Goal: Transaction & Acquisition: Obtain resource

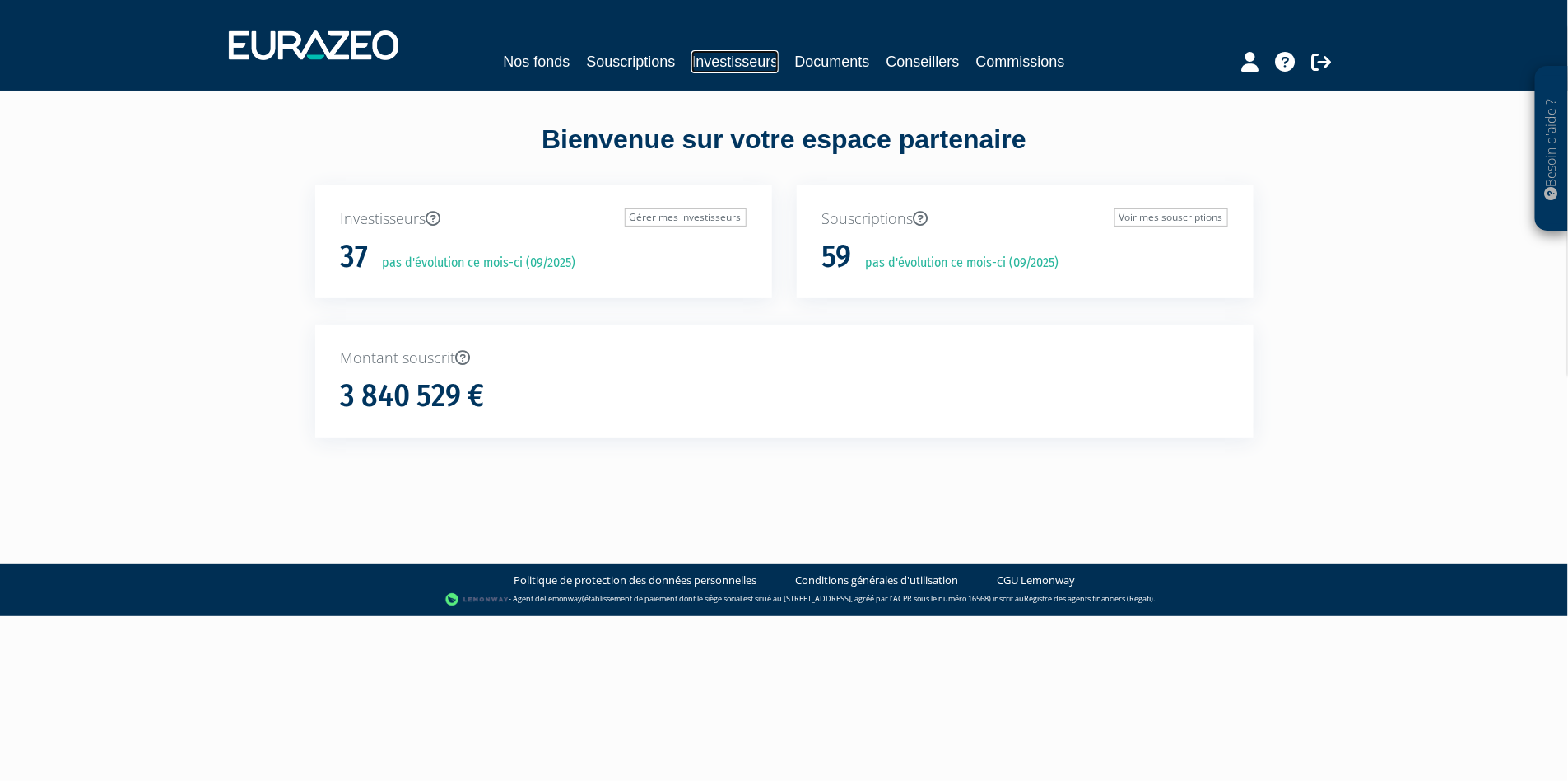
click at [737, 52] on link "Investisseurs" at bounding box center [735, 62] width 86 height 23
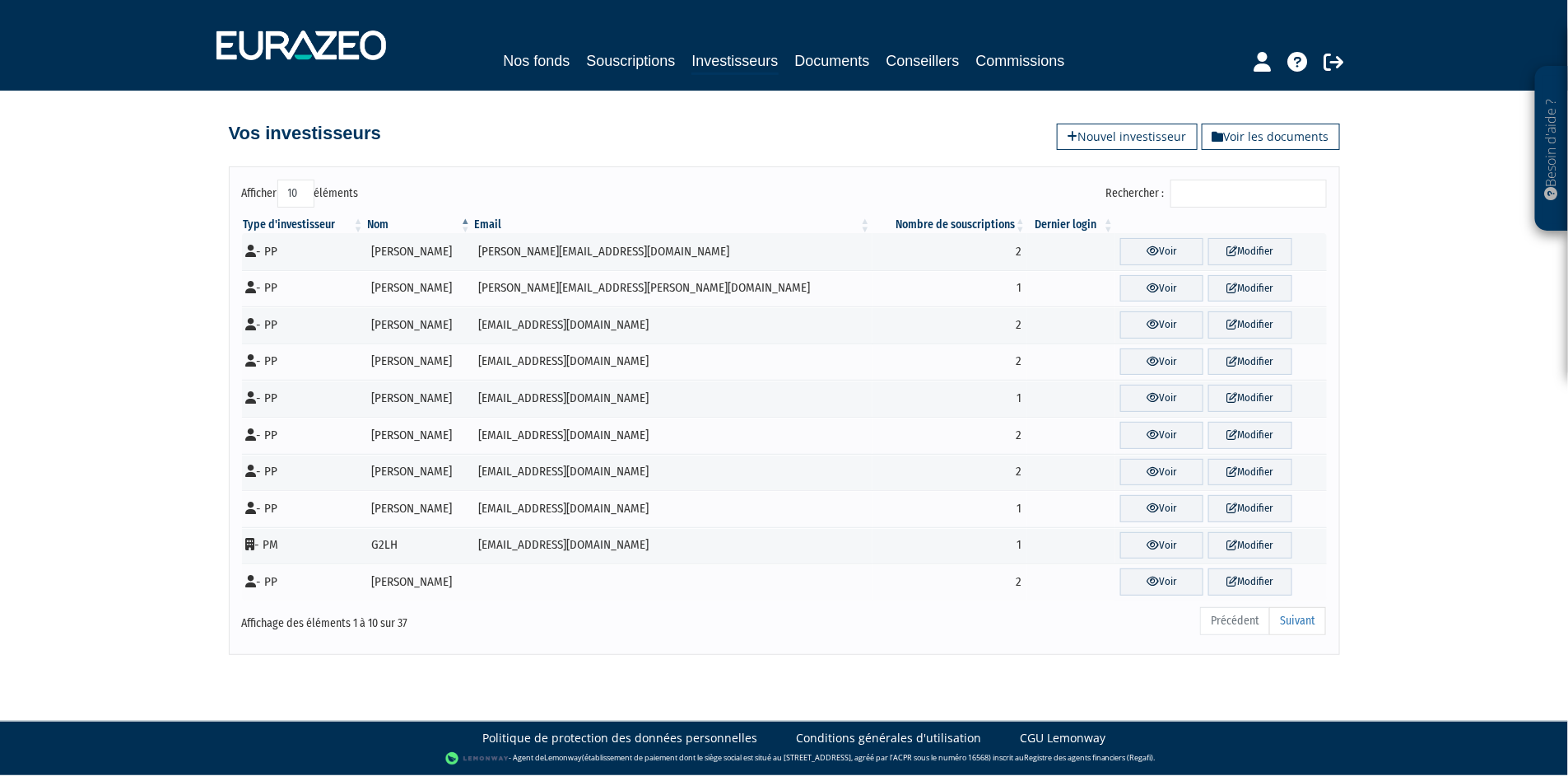
click at [299, 190] on select "10 25 50 100" at bounding box center [296, 194] width 37 height 28
select select "100"
click at [277, 180] on select "10 25 50 100" at bounding box center [296, 194] width 37 height 28
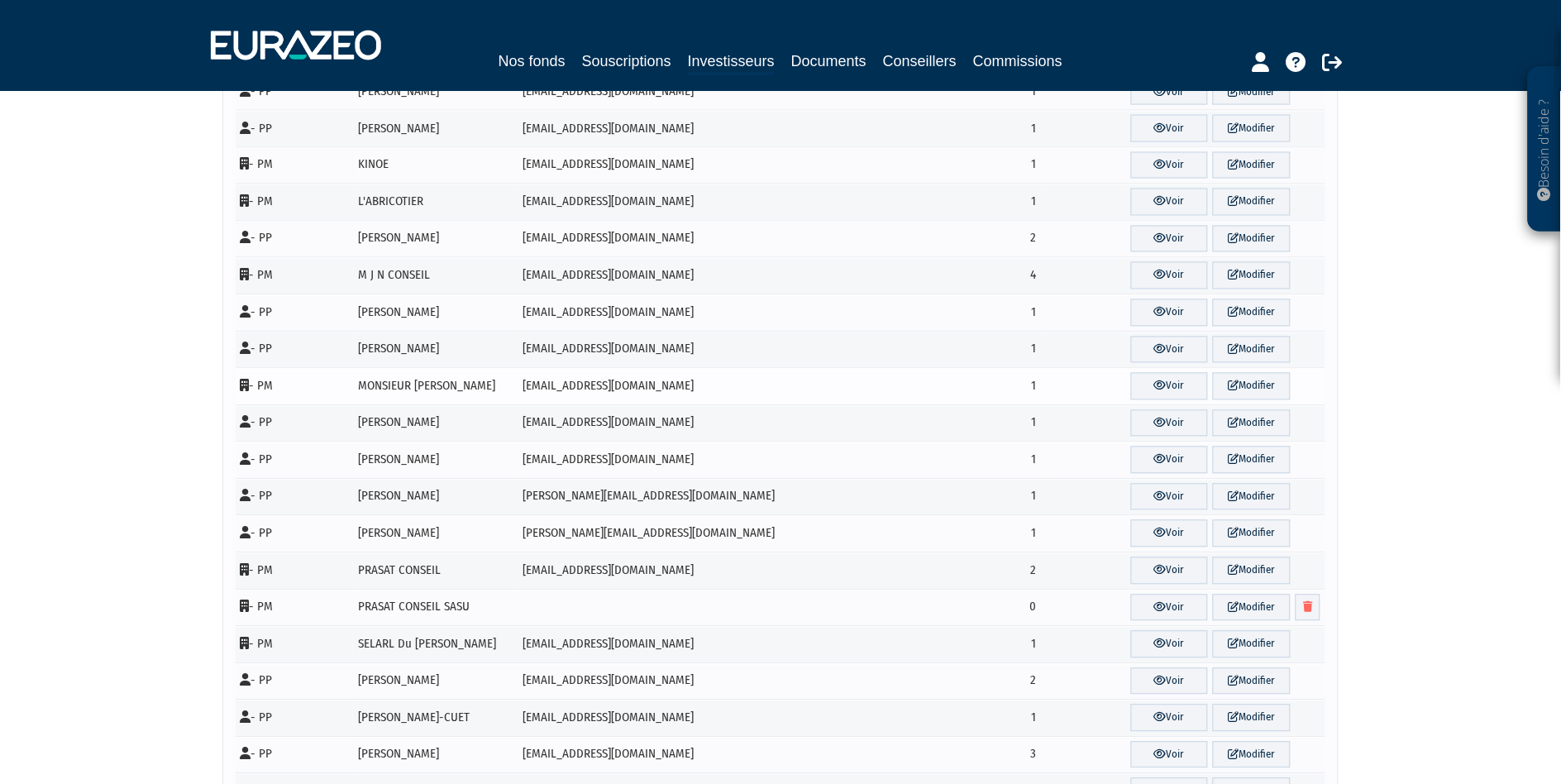
scroll to position [459, 0]
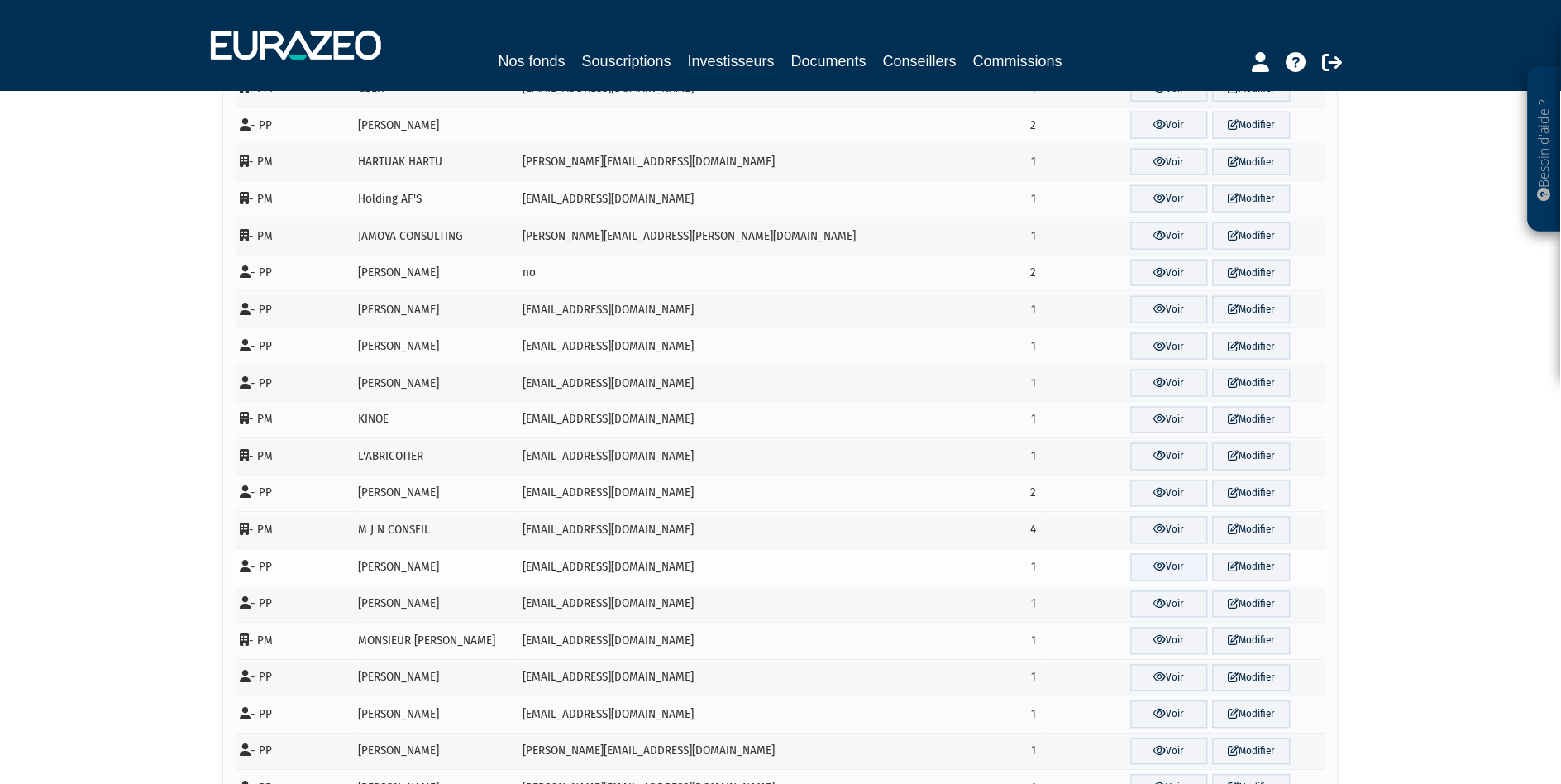
click at [1154, 568] on icon at bounding box center [1159, 566] width 12 height 10
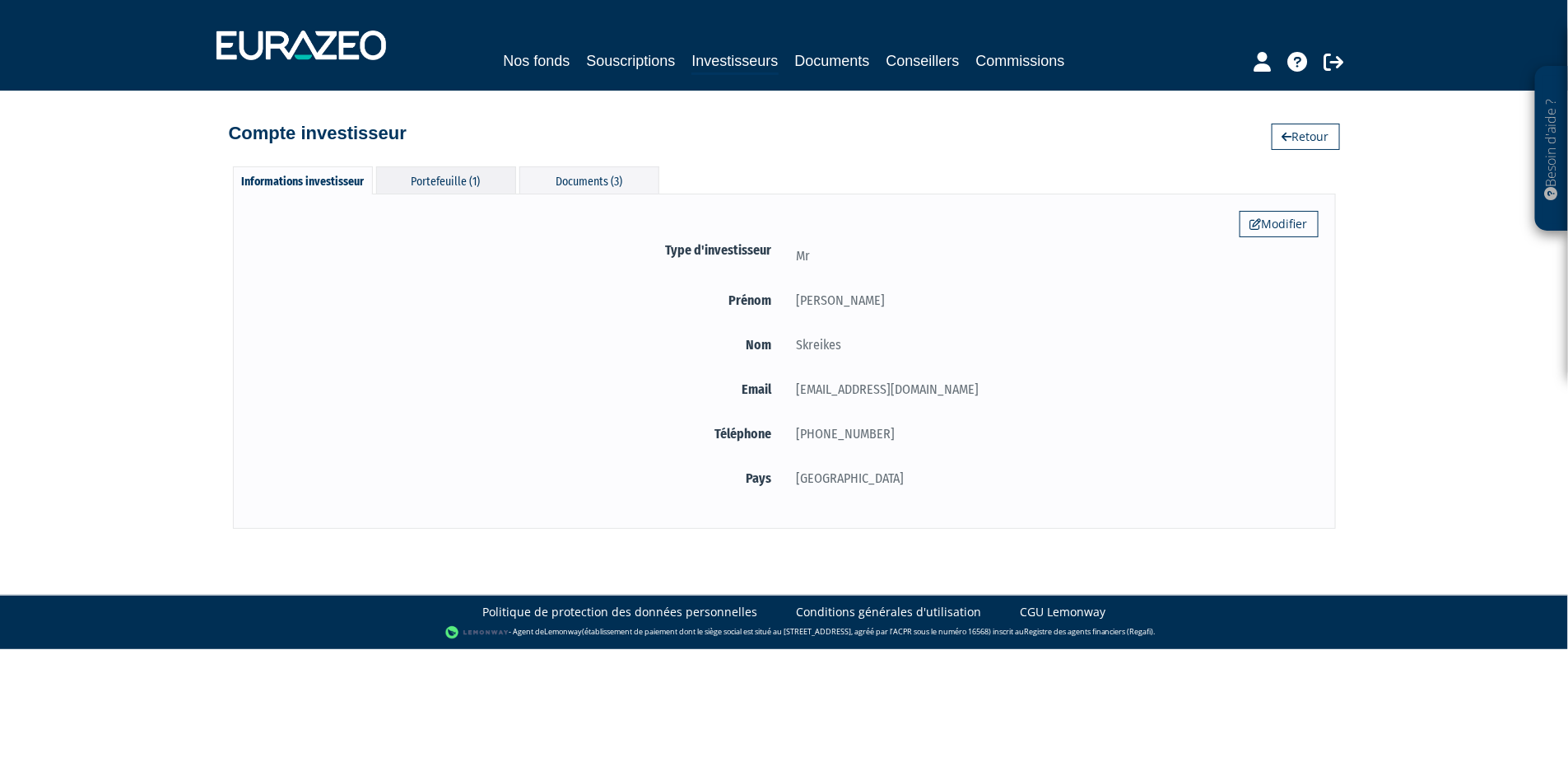
click at [456, 173] on div "Portefeuille (1)" at bounding box center [446, 180] width 139 height 27
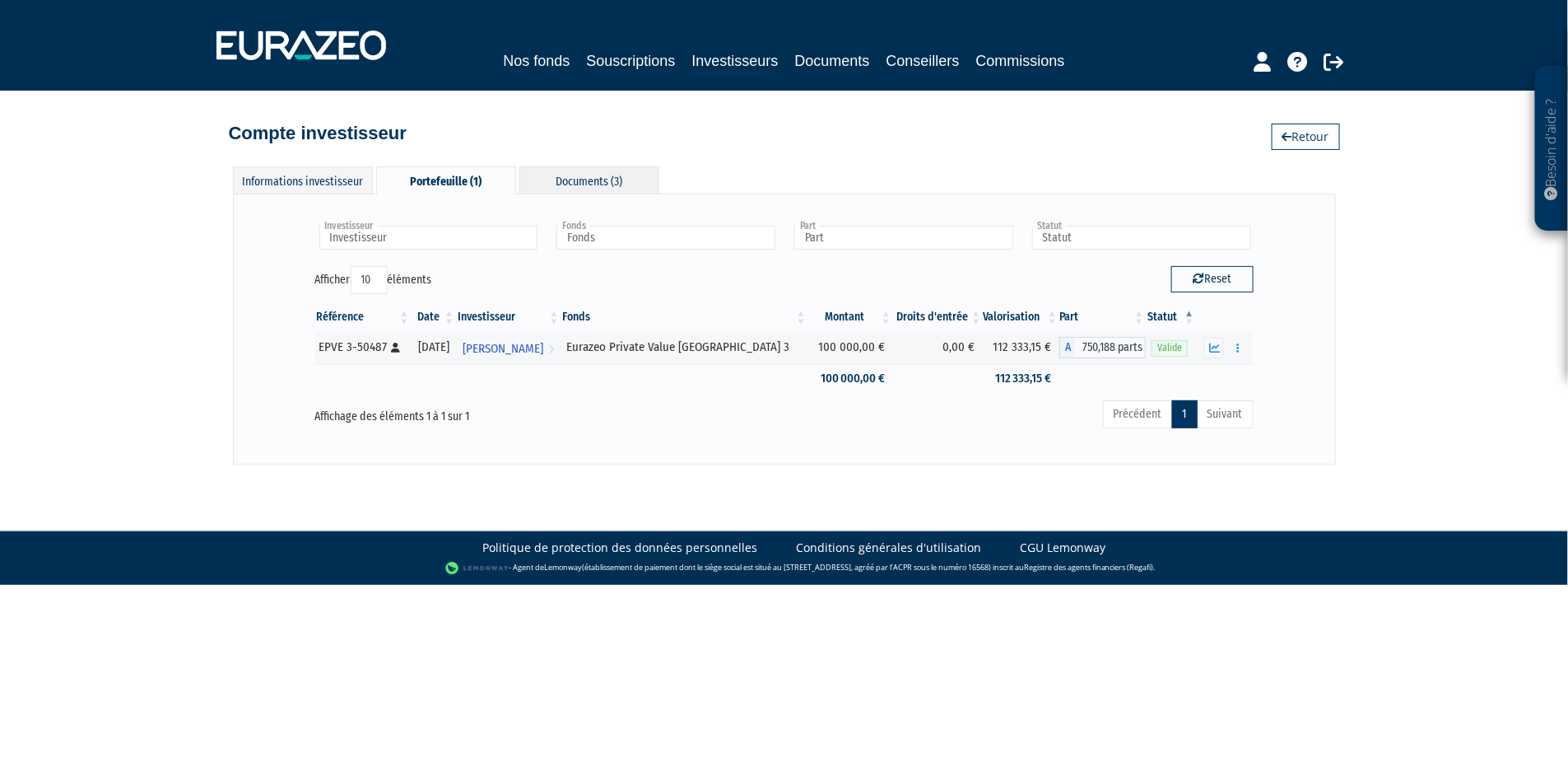
click at [595, 178] on div "Documents (3)" at bounding box center [589, 180] width 139 height 27
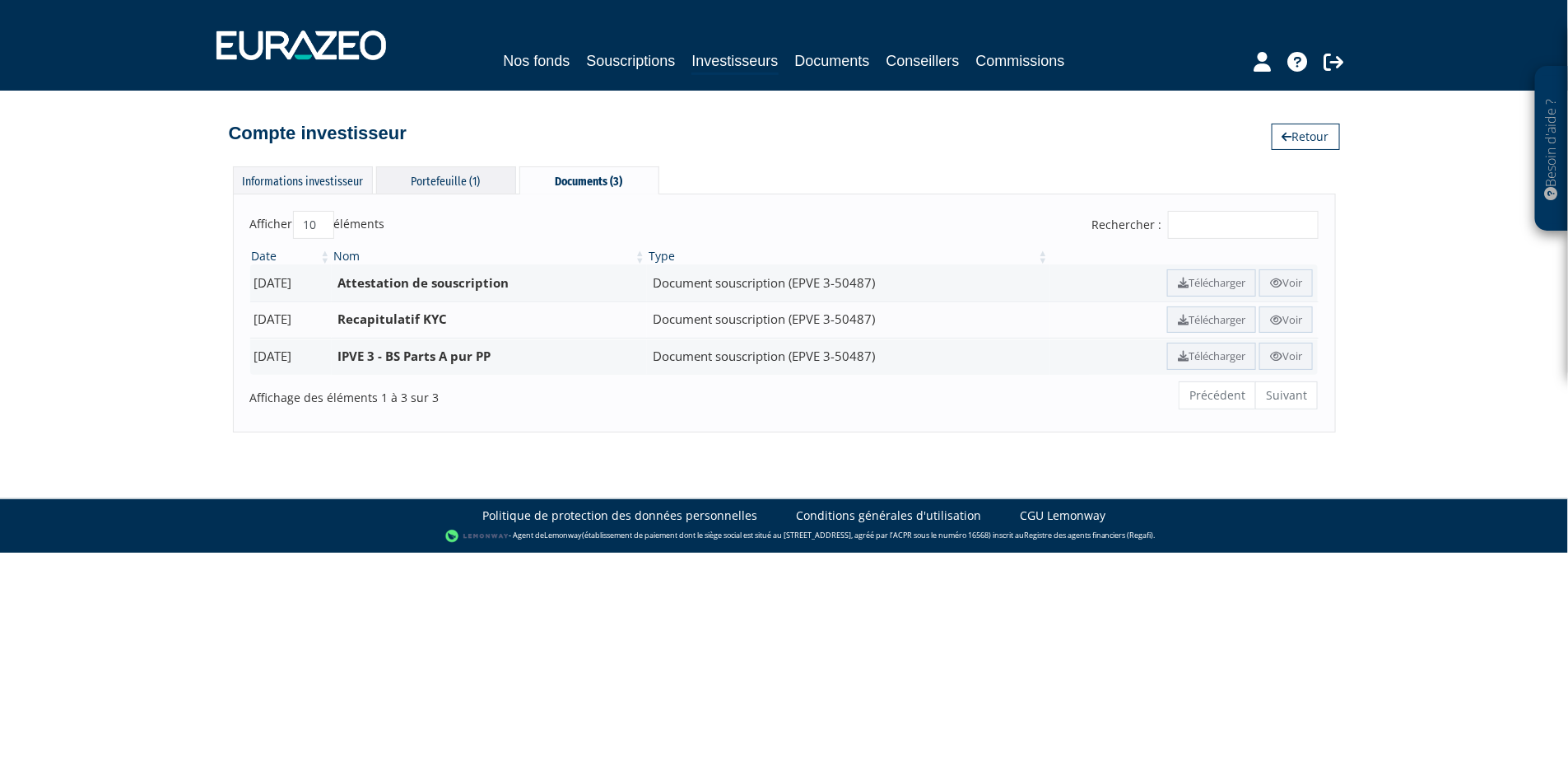
click at [460, 177] on div "Portefeuille (1)" at bounding box center [446, 180] width 139 height 27
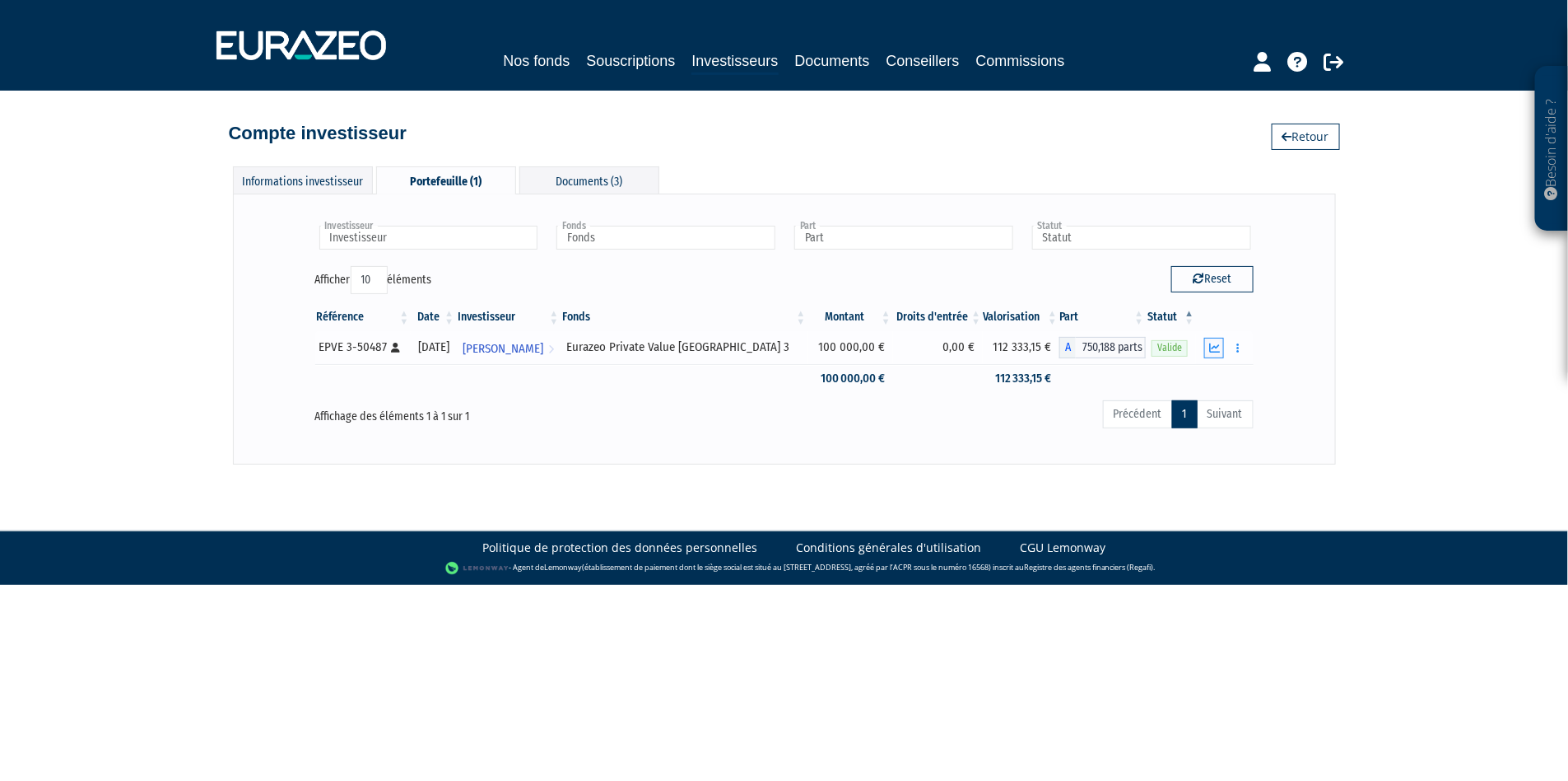
click at [1210, 349] on icon "button" at bounding box center [1214, 347] width 10 height 10
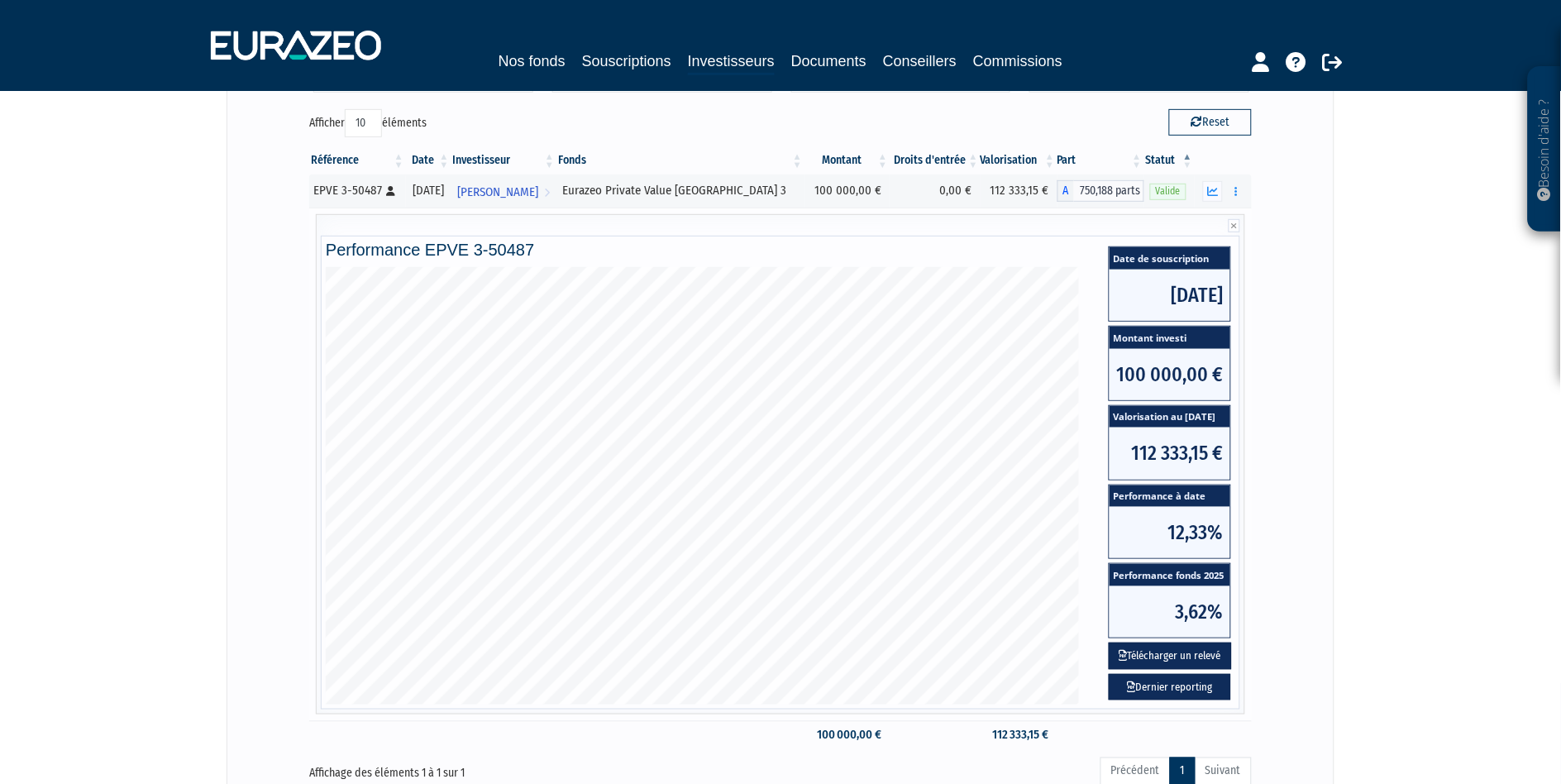
scroll to position [316, 0]
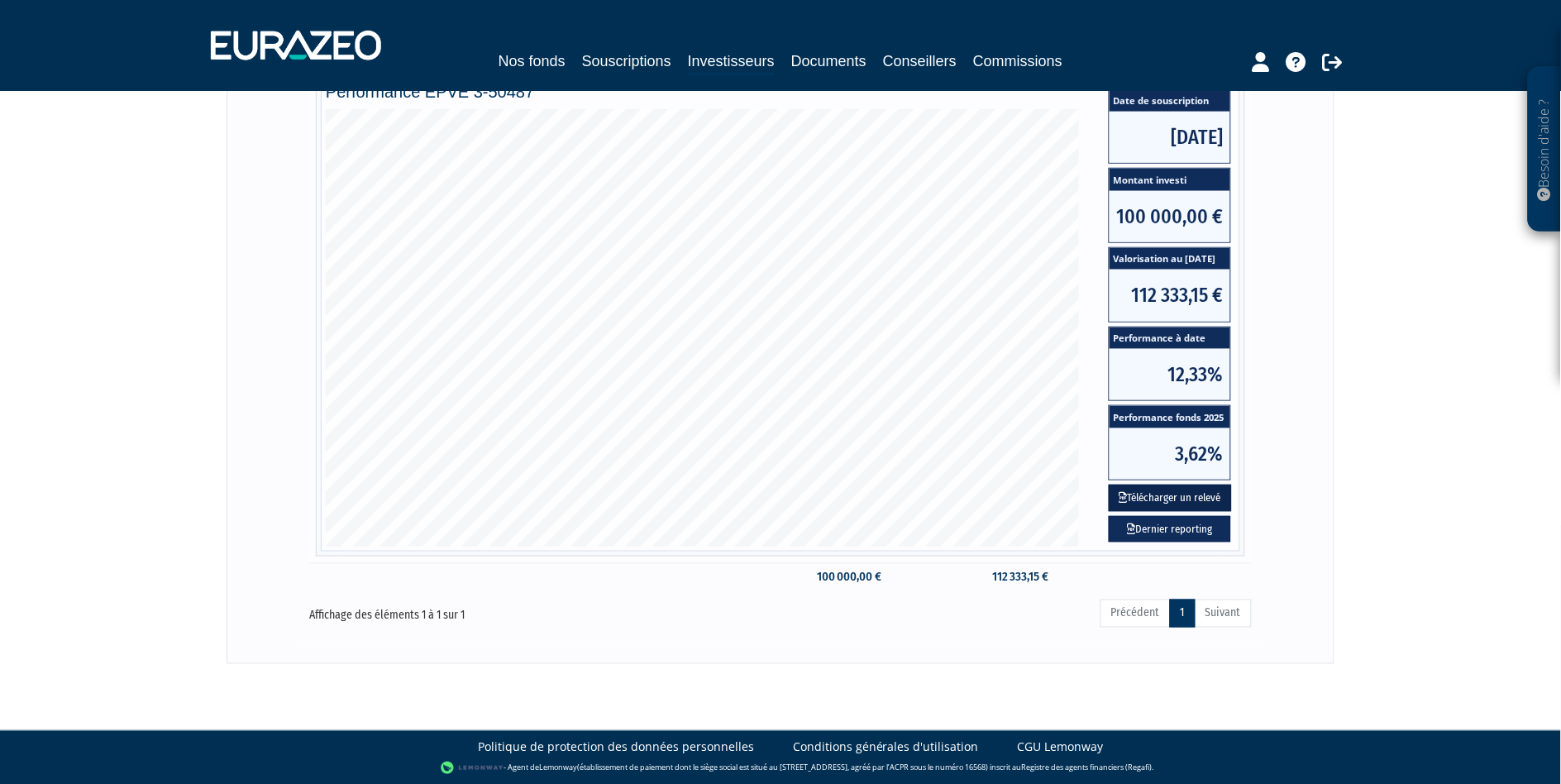
click at [1168, 494] on button "Télécharger un relevé" at bounding box center [1170, 497] width 123 height 27
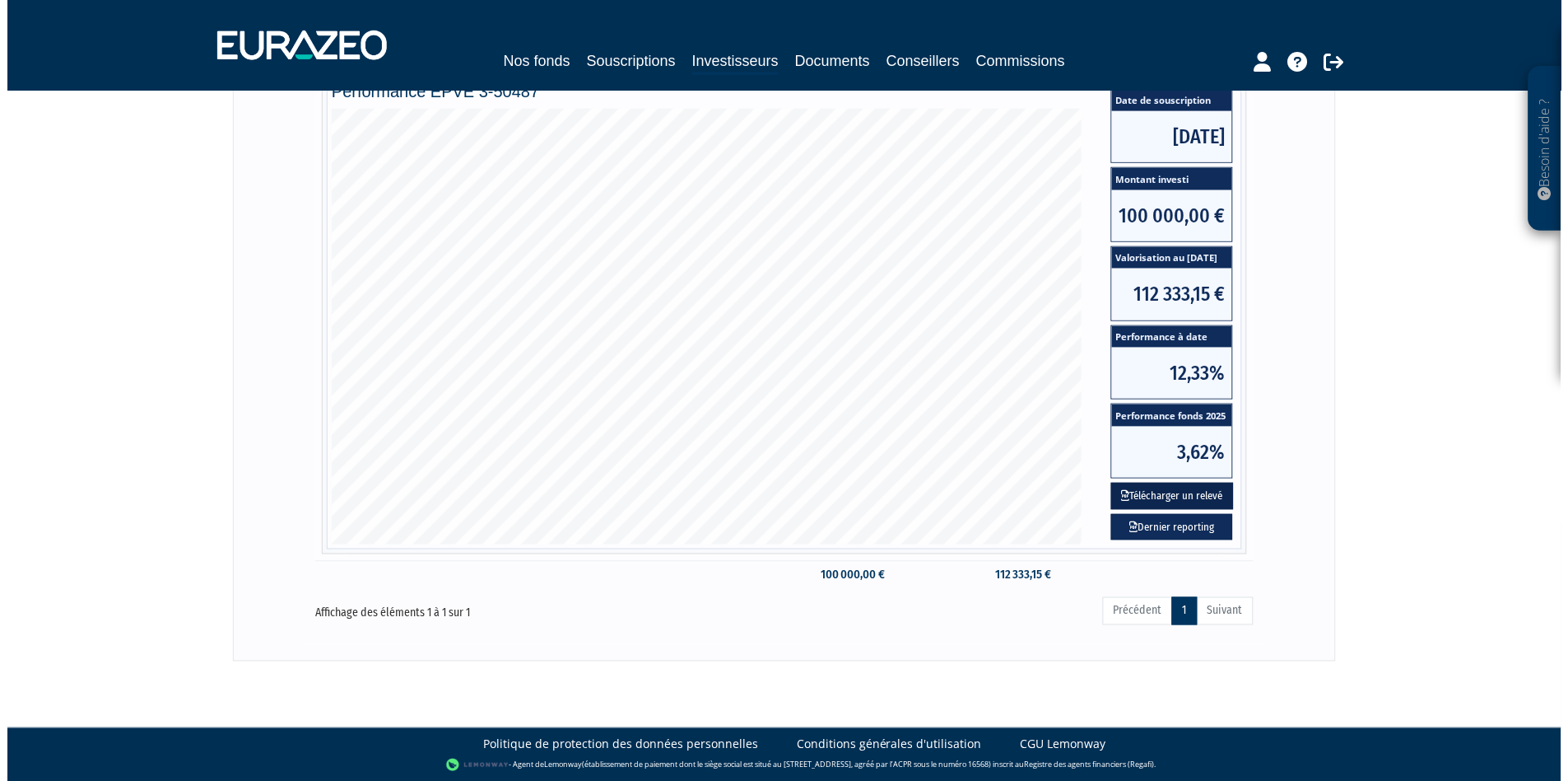
scroll to position [0, 0]
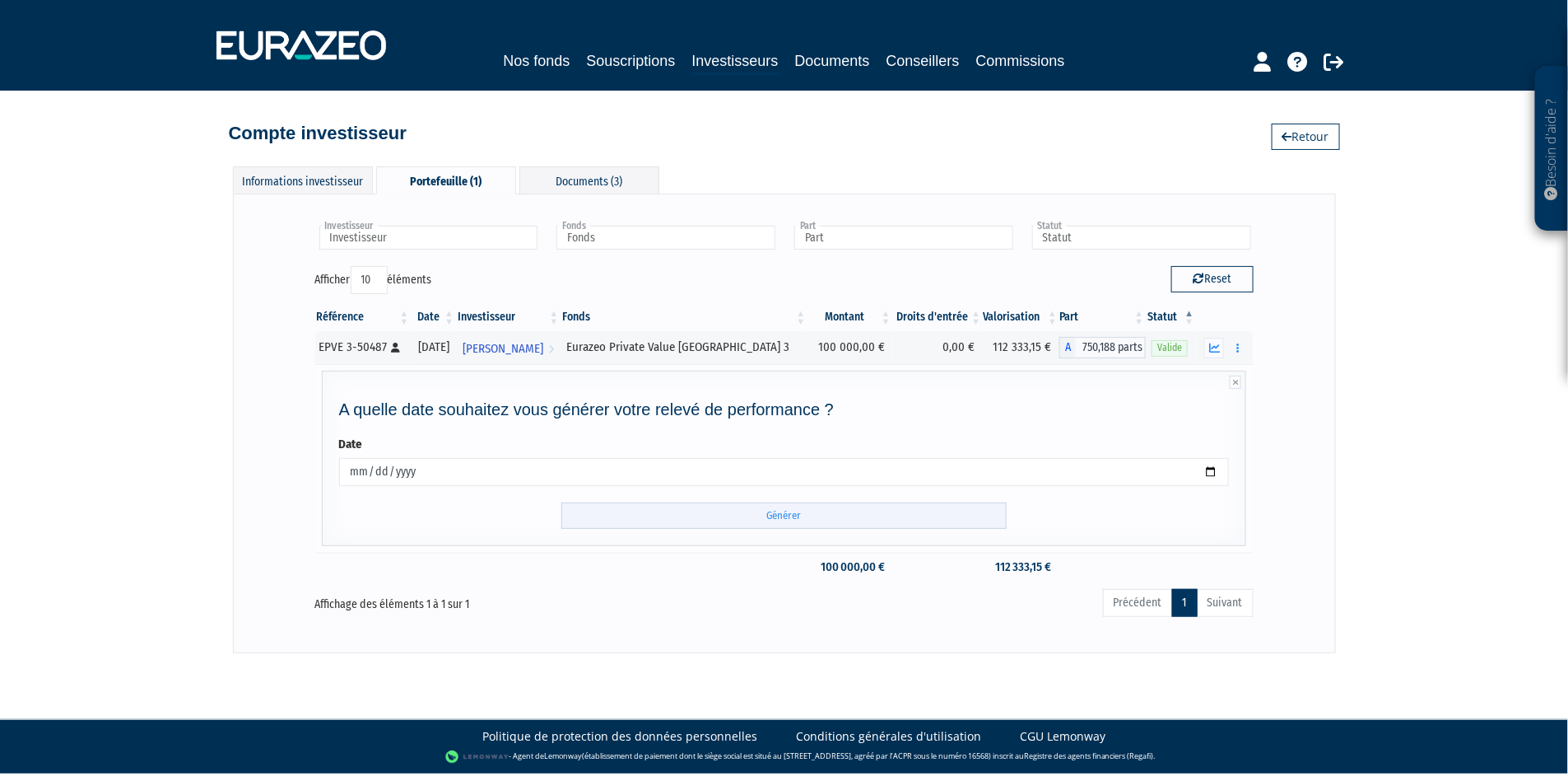
click at [749, 523] on input "Générer" at bounding box center [784, 515] width 446 height 27
click at [138, 363] on div "Besoin d'aide ? × J'ai besoin d'aide Si vous avez une question à propos du fonc…" at bounding box center [784, 326] width 1568 height 653
